Goal: Navigation & Orientation: Go to known website

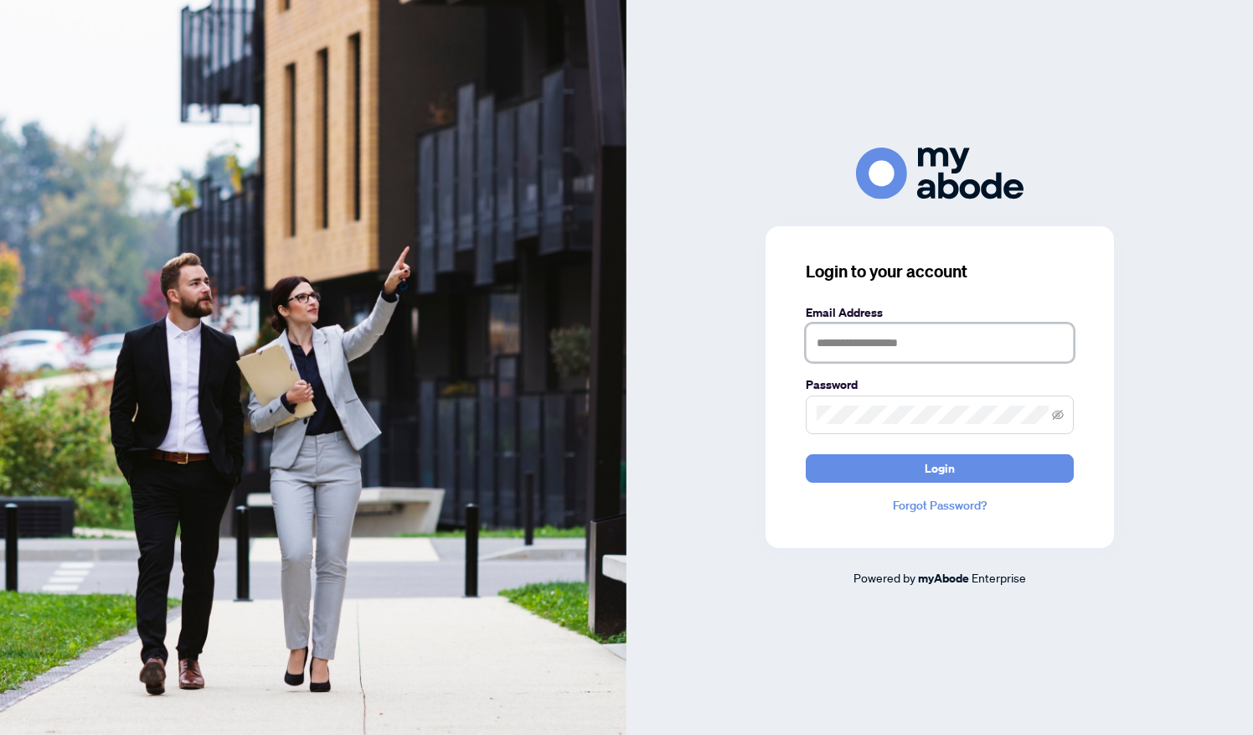
type input "**********"
click at [961, 479] on button "Login" at bounding box center [940, 468] width 268 height 28
